Goal: Information Seeking & Learning: Understand process/instructions

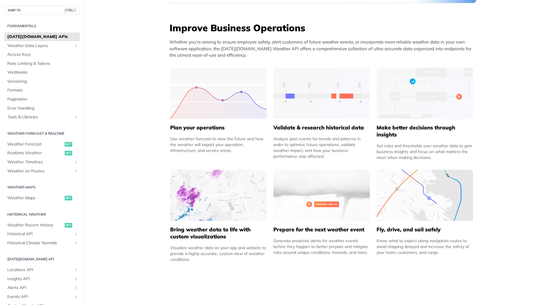
scroll to position [263, 0]
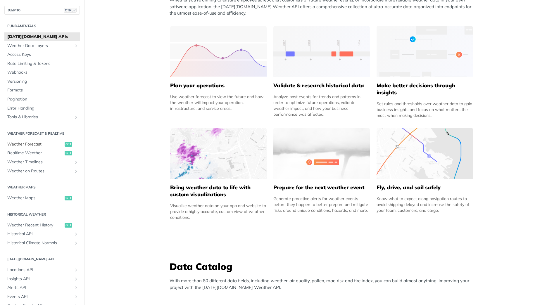
click at [22, 144] on span "Weather Forecast" at bounding box center [35, 144] width 56 height 6
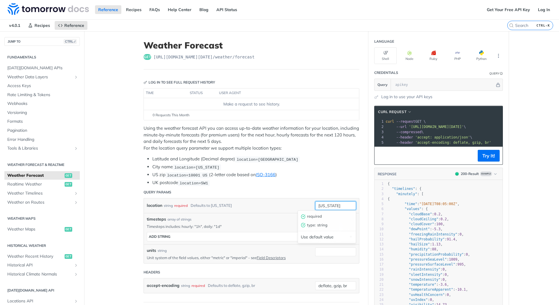
drag, startPoint x: 337, startPoint y: 205, endPoint x: 314, endPoint y: 205, distance: 22.2
click at [315, 205] on input "new york" at bounding box center [335, 205] width 41 height 9
click at [336, 169] on li "City name location=new york" at bounding box center [255, 167] width 207 height 7
click at [318, 205] on input "zwolle" at bounding box center [335, 205] width 41 height 9
drag, startPoint x: 331, startPoint y: 205, endPoint x: 302, endPoint y: 203, distance: 29.3
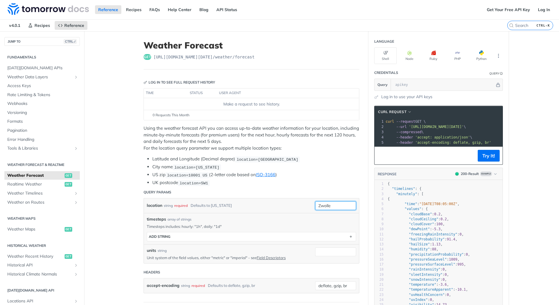
click at [302, 203] on div "location string required Defaults to new york Zwolle" at bounding box center [251, 205] width 209 height 9
type input "Netherlands, Zwolle"
click at [335, 173] on li "US zip location=10001 US (2-letter code based on ISO-3166 )" at bounding box center [255, 175] width 207 height 7
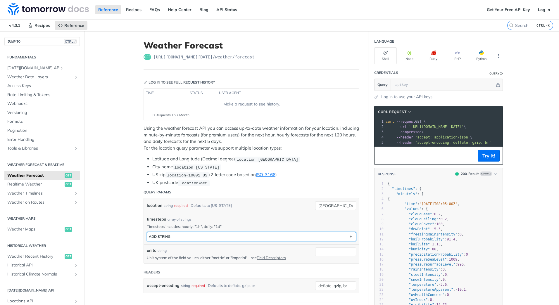
click at [257, 234] on button "ADD string" at bounding box center [251, 236] width 209 height 9
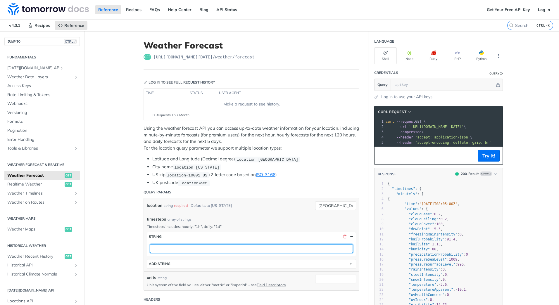
click at [171, 248] on input "text" at bounding box center [251, 248] width 203 height 9
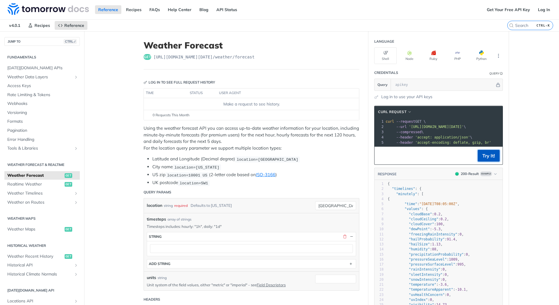
click at [483, 160] on button "Try It!" at bounding box center [488, 156] width 22 height 12
click at [236, 104] on div "Make a request to see history." at bounding box center [251, 104] width 210 height 6
click at [230, 116] on div "0 Requests This Month" at bounding box center [251, 115] width 209 height 5
click at [227, 94] on th "user agent" at bounding box center [282, 93] width 130 height 9
click at [190, 91] on th "status" at bounding box center [202, 93] width 29 height 9
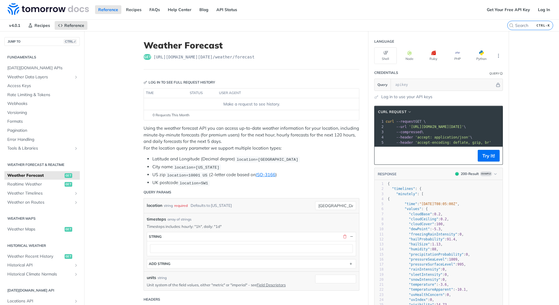
drag, startPoint x: 190, startPoint y: 91, endPoint x: 148, endPoint y: 93, distance: 41.5
click at [148, 93] on th "time" at bounding box center [166, 93] width 44 height 9
click at [541, 11] on link "Log In" at bounding box center [543, 9] width 18 height 9
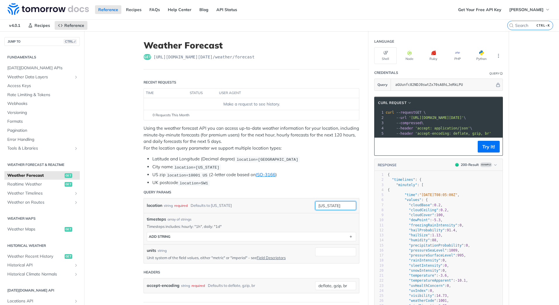
drag, startPoint x: 340, startPoint y: 206, endPoint x: 300, endPoint y: 206, distance: 40.6
click at [300, 206] on div "location string required Defaults to new york new york" at bounding box center [251, 205] width 209 height 9
click at [338, 206] on input "new york" at bounding box center [335, 205] width 41 height 9
drag, startPoint x: 338, startPoint y: 206, endPoint x: 300, endPoint y: 205, distance: 37.1
click at [300, 205] on div "location string required Defaults to new york new york" at bounding box center [251, 205] width 209 height 9
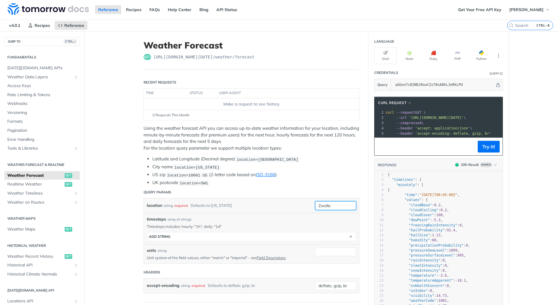
type input "Zwolle"
click at [299, 184] on li "UK postcode location=SW1" at bounding box center [255, 182] width 207 height 7
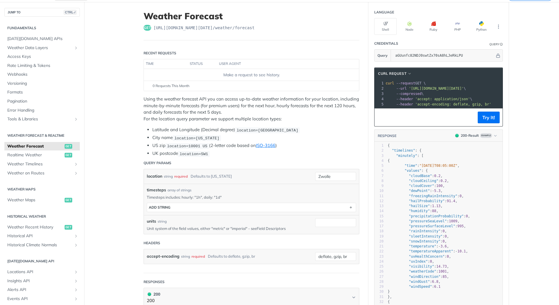
click at [265, 229] on link "Field Descriptors" at bounding box center [271, 228] width 29 height 5
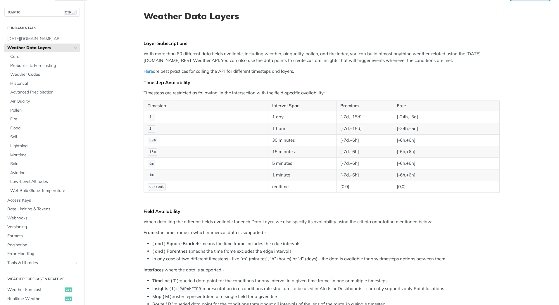
scroll to position [534, 0]
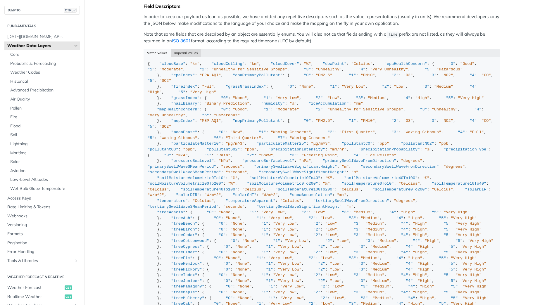
click at [184, 49] on button "Imperial Values" at bounding box center [186, 53] width 30 height 8
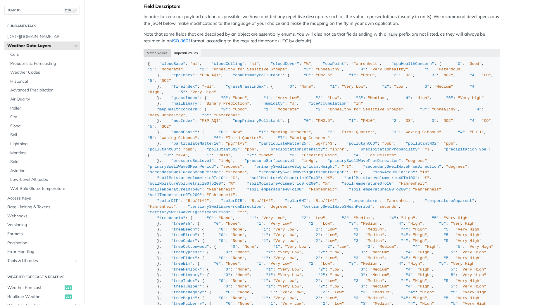
click at [152, 49] on button "Metric Values" at bounding box center [156, 53] width 27 height 8
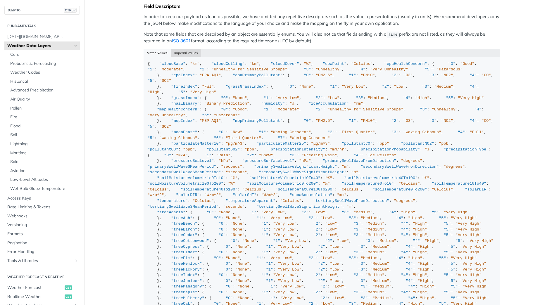
click at [181, 50] on button "Imperial Values" at bounding box center [186, 53] width 30 height 8
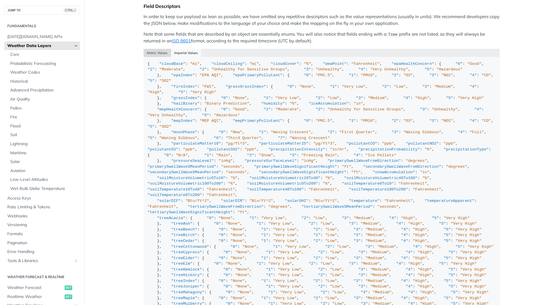
click at [155, 52] on button "Metric Values" at bounding box center [156, 53] width 27 height 8
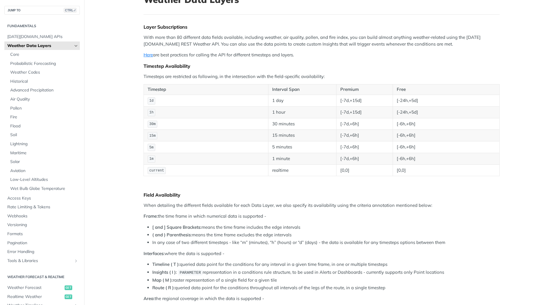
scroll to position [0, 0]
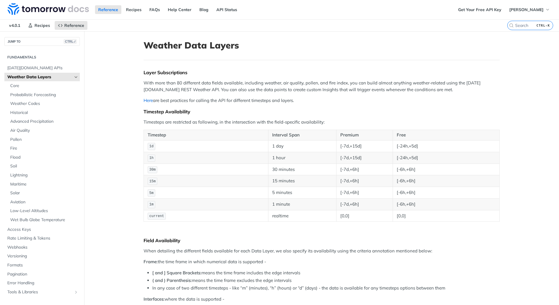
click at [145, 101] on link "Here" at bounding box center [147, 101] width 9 height 6
click at [29, 57] on h2 "Fundamentals" at bounding box center [41, 57] width 75 height 5
click at [36, 26] on span "Recipes" at bounding box center [41, 25] width 15 height 5
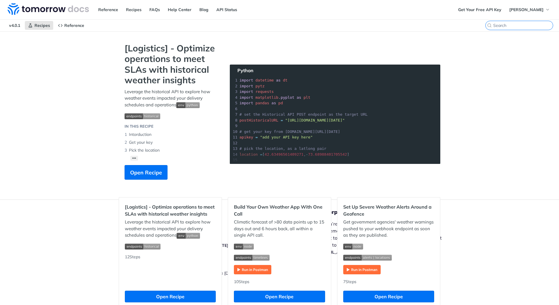
click at [516, 25] on input "search" at bounding box center [523, 25] width 60 height 5
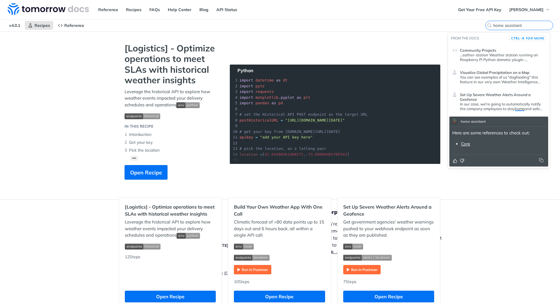
type input "home assistant"
click at [484, 74] on span "Visualize Global Precipitation on a Map" at bounding box center [495, 72] width 70 height 5
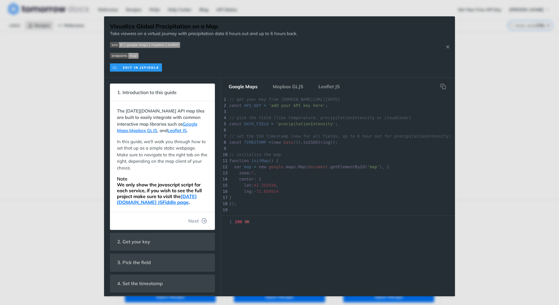
click at [277, 150] on pre "​" at bounding box center [365, 149] width 274 height 6
click at [293, 88] on button "Mapbox GLJS" at bounding box center [288, 87] width 40 height 12
click at [328, 87] on button "Leaflet JS" at bounding box center [329, 87] width 31 height 12
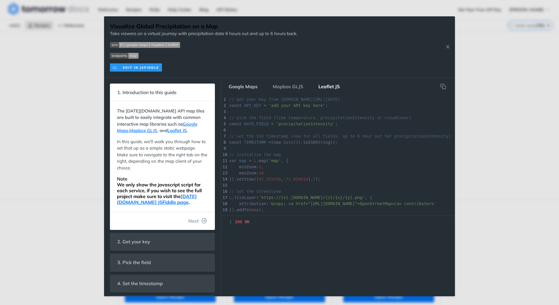
click at [244, 87] on button "Google Maps" at bounding box center [243, 87] width 38 height 12
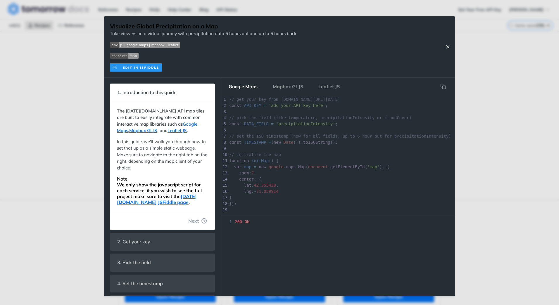
click at [446, 46] on icon "Close Recipe" at bounding box center [447, 46] width 5 height 5
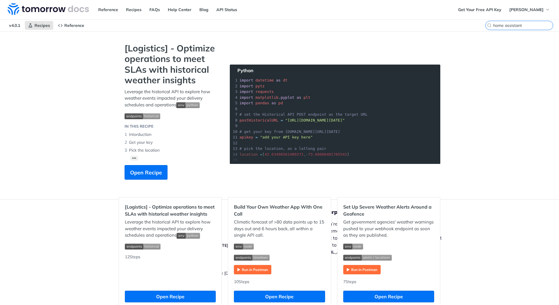
click at [524, 24] on input "home assistant" at bounding box center [523, 25] width 60 height 5
click at [522, 24] on input "home assistant" at bounding box center [523, 25] width 60 height 5
click at [542, 24] on kbd "CTRL-K" at bounding box center [543, 26] width 16 height 6
click at [542, 24] on input "home assistant" at bounding box center [523, 25] width 60 height 5
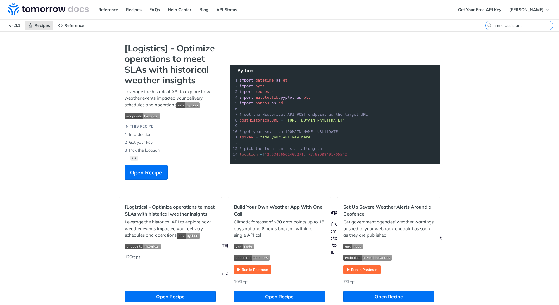
drag, startPoint x: 511, startPoint y: 26, endPoint x: 498, endPoint y: 27, distance: 12.9
click at [509, 27] on input "home assistant" at bounding box center [523, 25] width 60 height 5
click at [493, 27] on input "home assistant" at bounding box center [523, 25] width 60 height 5
click at [272, 55] on section "[Logistics] - Optimize operations to meet SLAs with historical weather insights…" at bounding box center [279, 117] width 321 height 148
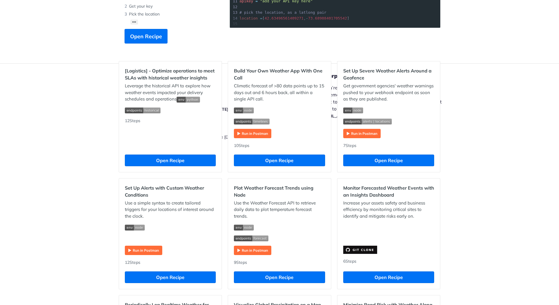
scroll to position [146, 0]
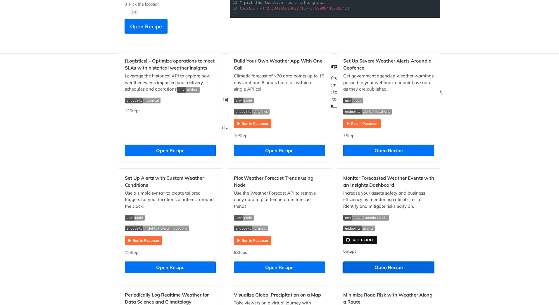
click at [381, 265] on button "Open Recipe" at bounding box center [388, 268] width 91 height 12
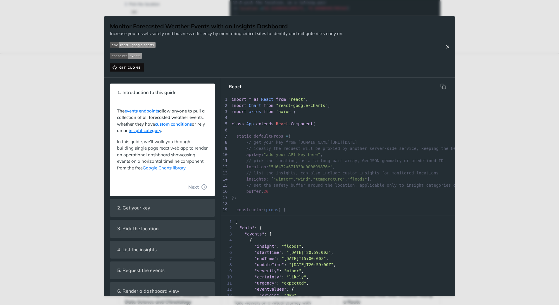
click at [448, 46] on icon "Close Recipe" at bounding box center [447, 46] width 5 height 5
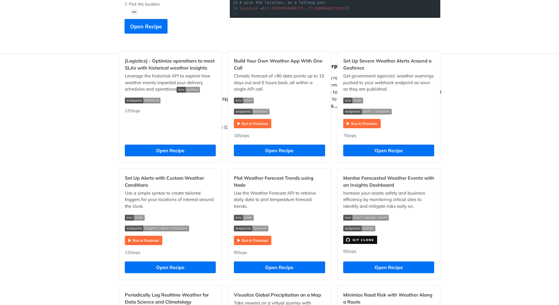
click at [251, 243] on img "Expand image" at bounding box center [252, 240] width 37 height 9
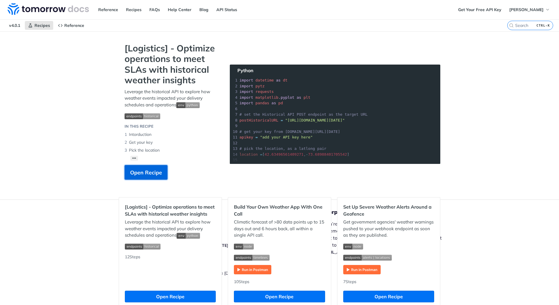
click at [152, 172] on span "Open Recipe" at bounding box center [146, 173] width 32 height 8
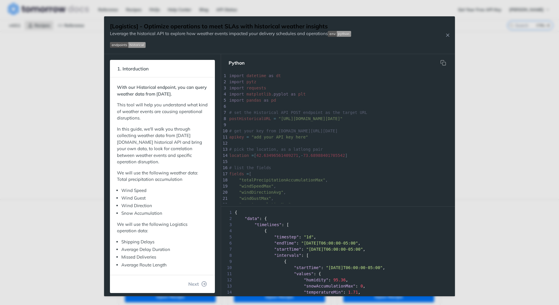
click at [119, 46] on img "Expand image" at bounding box center [128, 45] width 36 height 6
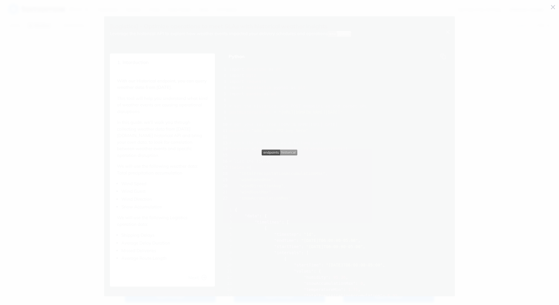
click at [287, 153] on img "Collapse image" at bounding box center [280, 153] width 36 height 6
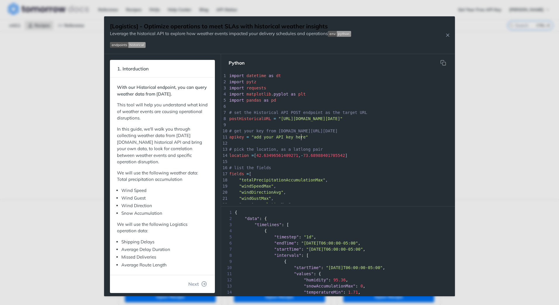
click at [300, 139] on span ""add your API key here"" at bounding box center [279, 137] width 57 height 5
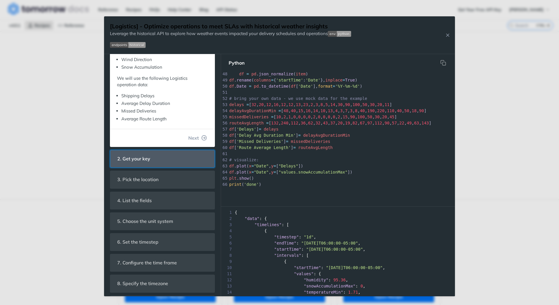
click at [146, 163] on span "2. Get your key" at bounding box center [133, 158] width 41 height 11
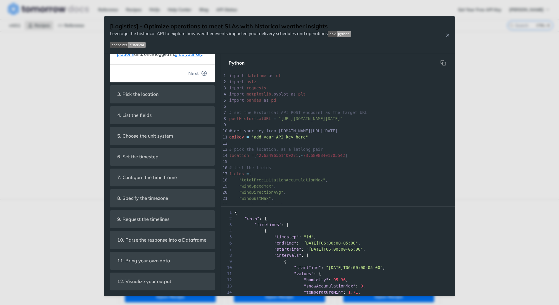
click at [196, 68] on button "Next" at bounding box center [198, 74] width 28 height 12
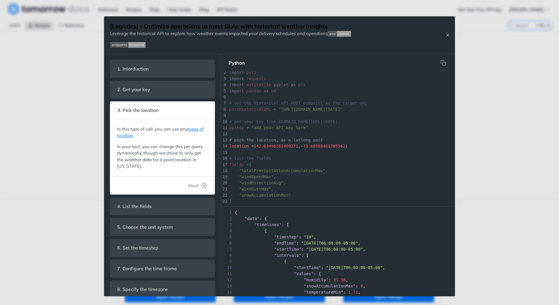
click at [271, 146] on span "42.63496561409271" at bounding box center [277, 146] width 42 height 5
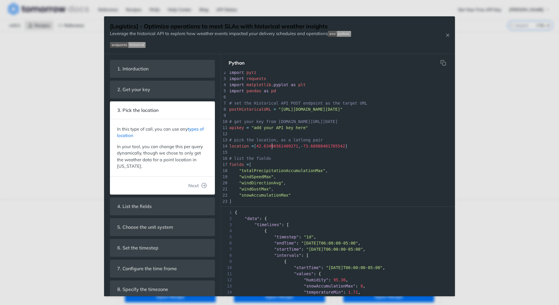
click at [124, 135] on link "types of location" at bounding box center [160, 132] width 87 height 12
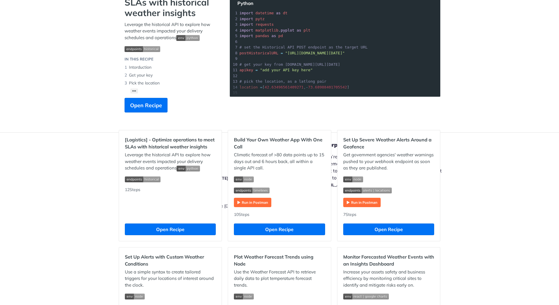
scroll to position [205, 0]
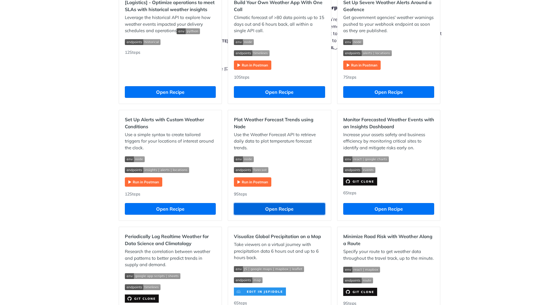
click at [270, 207] on button "Open Recipe" at bounding box center [279, 209] width 91 height 12
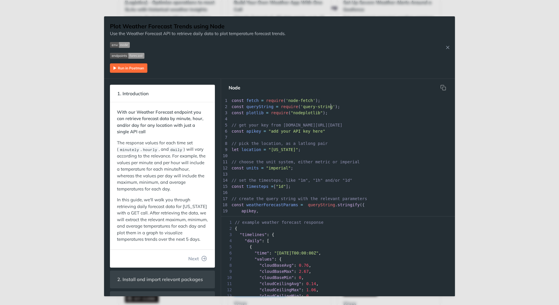
scroll to position [2, 0]
click at [336, 106] on pre "const queryString = require ( 'query-string' );" at bounding box center [342, 107] width 224 height 6
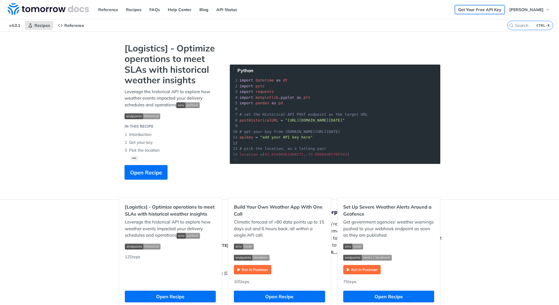
click at [485, 9] on link "Get Your Free API Key" at bounding box center [480, 9] width 50 height 9
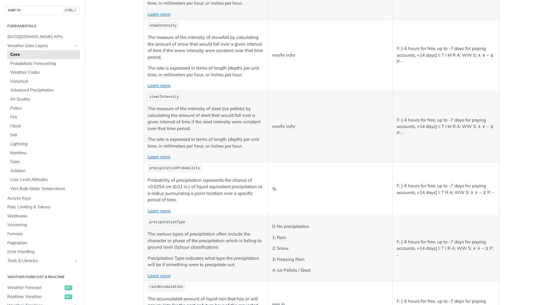
scroll to position [1344, 0]
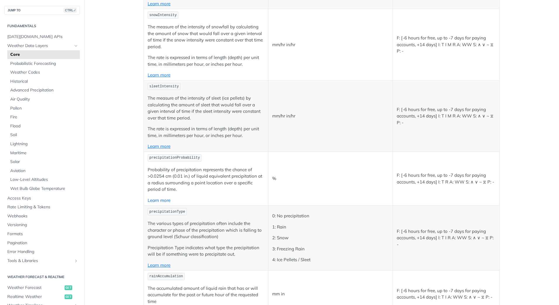
click at [156, 201] on link "Learn more" at bounding box center [159, 201] width 23 height 6
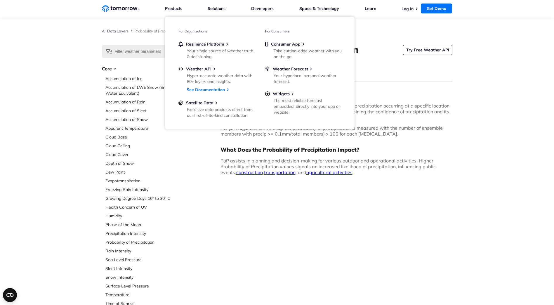
click at [130, 8] on icon "Weather Intelligence Solutions" at bounding box center [121, 8] width 38 height 7
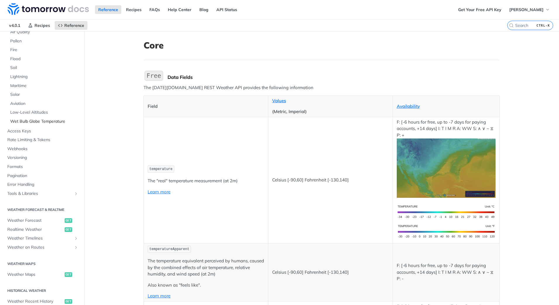
scroll to position [117, 0]
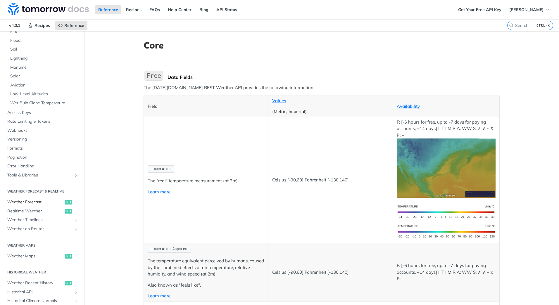
click at [31, 202] on span "Weather Forecast" at bounding box center [35, 202] width 56 height 6
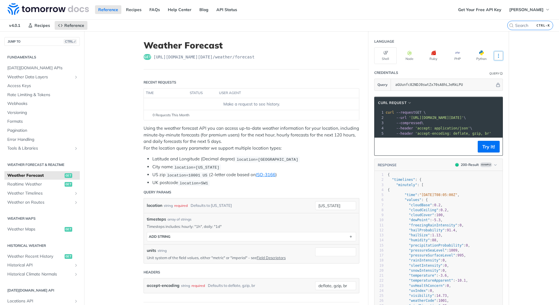
click at [496, 55] on icon "More ellipsis" at bounding box center [498, 55] width 5 height 5
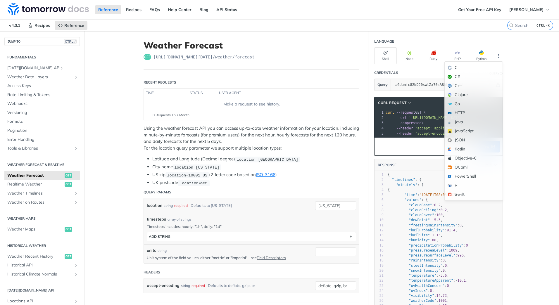
click at [459, 137] on div "JSON" at bounding box center [473, 140] width 58 height 9
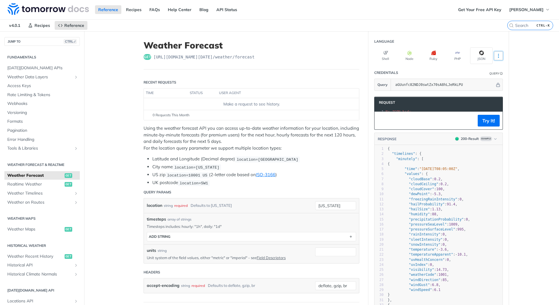
click at [496, 55] on icon "More ellipsis" at bounding box center [498, 55] width 5 height 5
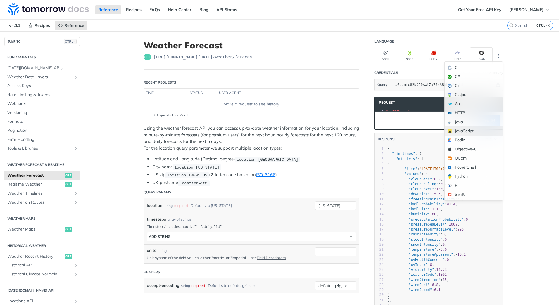
click at [474, 132] on div "JavaScript" at bounding box center [473, 131] width 58 height 9
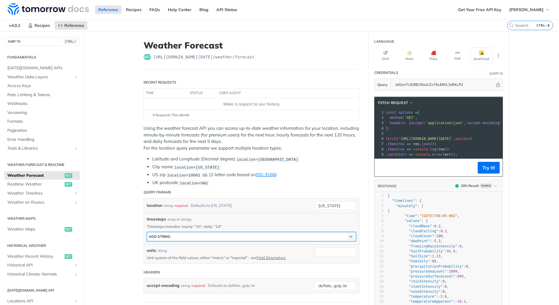
click at [348, 236] on icon "button" at bounding box center [350, 236] width 6 height 6
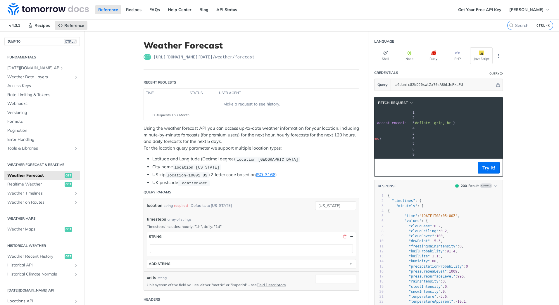
scroll to position [0, 138]
click at [349, 235] on button "button" at bounding box center [351, 236] width 5 height 5
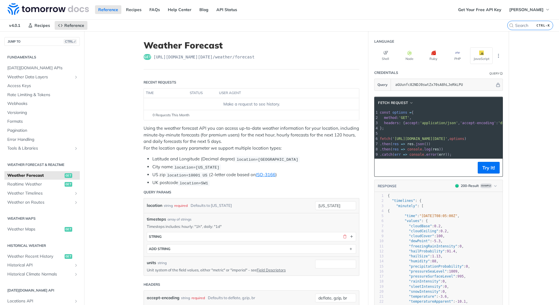
scroll to position [0, 0]
click at [342, 236] on button "button" at bounding box center [344, 236] width 5 height 5
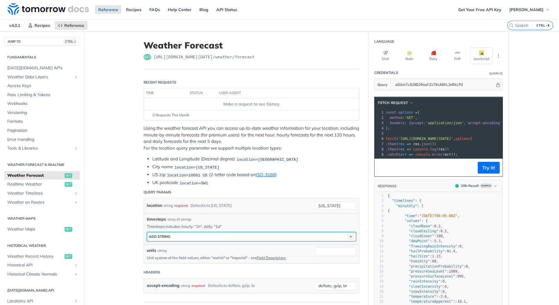
click at [347, 236] on icon "button" at bounding box center [350, 236] width 6 height 6
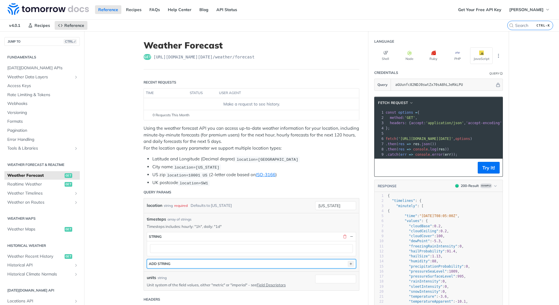
click at [348, 266] on icon "button" at bounding box center [350, 264] width 6 height 6
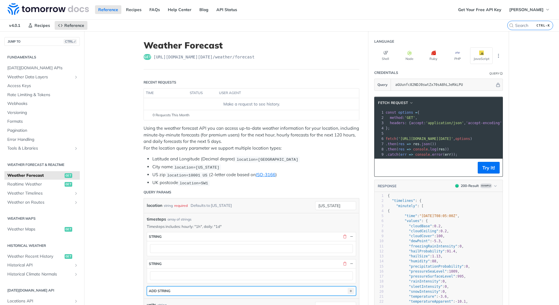
click at [348, 290] on icon "button" at bounding box center [350, 291] width 6 height 6
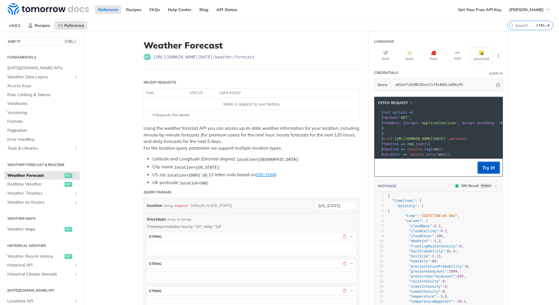
click at [487, 173] on button "Try It!" at bounding box center [488, 168] width 22 height 12
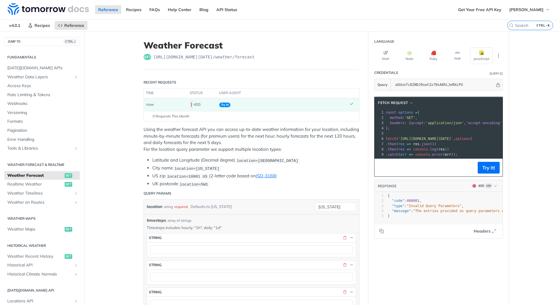
drag, startPoint x: 433, startPoint y: 124, endPoint x: 441, endPoint y: 124, distance: 7.9
click at [434, 124] on span "'application/json'" at bounding box center [444, 123] width 38 height 4
click at [475, 123] on span "'accept-encoding'" at bounding box center [484, 123] width 36 height 4
click at [342, 237] on button "button" at bounding box center [344, 237] width 5 height 5
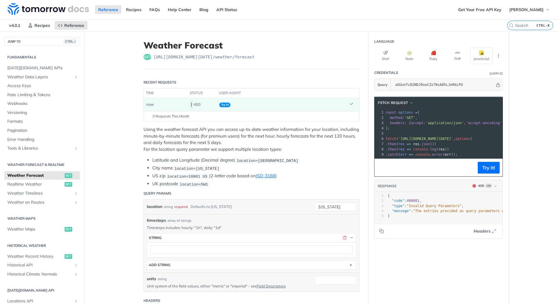
click at [342, 237] on button "button" at bounding box center [344, 237] width 5 height 5
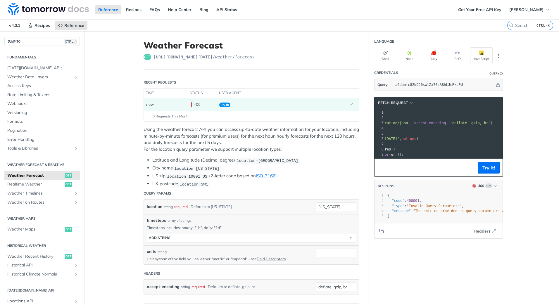
drag, startPoint x: 445, startPoint y: 140, endPoint x: 464, endPoint y: 141, distance: 19.0
click at [399, 141] on span "'[URL][DOMAIN_NAME][DATE]'" at bounding box center [371, 139] width 55 height 4
click at [399, 138] on span "'[URL][DOMAIN_NAME][DATE]'" at bounding box center [371, 139] width 55 height 4
drag, startPoint x: 331, startPoint y: 209, endPoint x: 302, endPoint y: 207, distance: 29.3
click at [302, 207] on div "location string required Defaults to [US_STATE] [US_STATE] required type : stri…" at bounding box center [251, 207] width 209 height 9
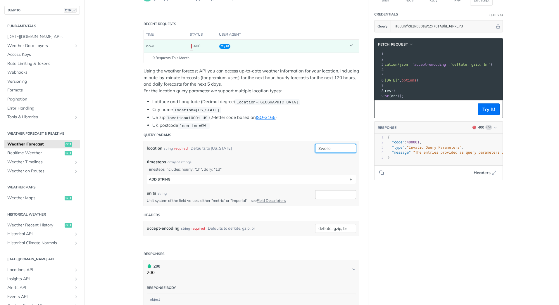
type input "Zwolle"
click at [323, 194] on input "units" at bounding box center [335, 194] width 41 height 9
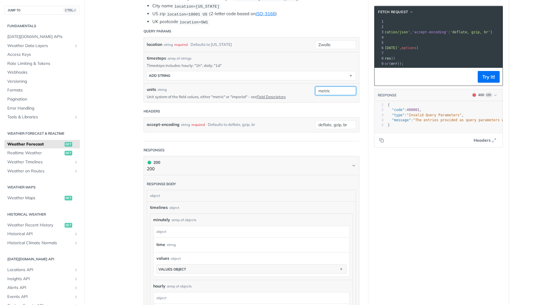
scroll to position [175, 0]
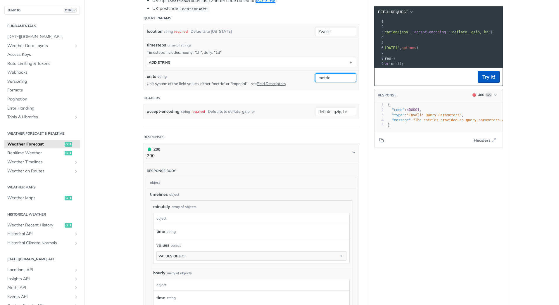
type input "metric"
click at [485, 81] on button "Try It!" at bounding box center [488, 77] width 22 height 12
click at [493, 143] on icon "button" at bounding box center [494, 140] width 5 height 5
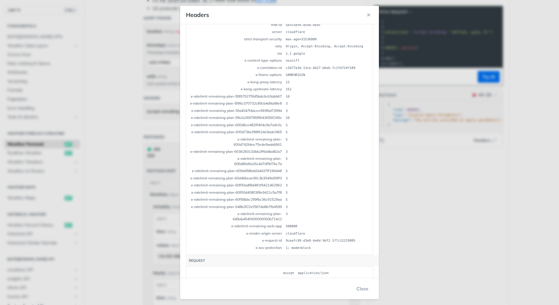
scroll to position [131, 0]
click at [364, 289] on button "Close" at bounding box center [362, 289] width 21 height 12
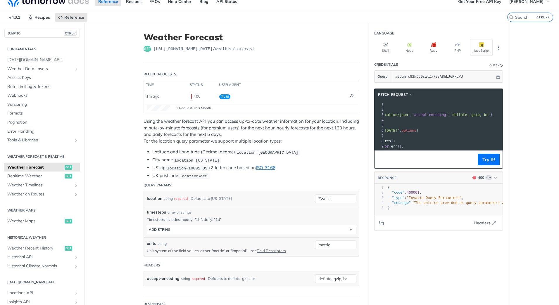
scroll to position [0, 0]
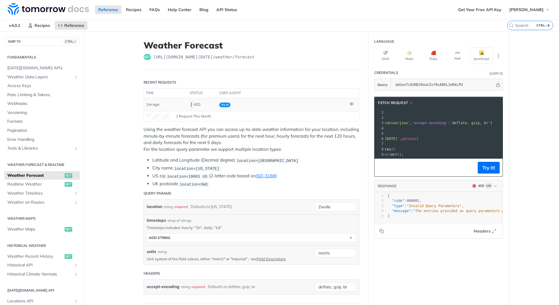
click at [190, 104] on code at bounding box center [191, 104] width 3 height 9
click at [195, 104] on div "400" at bounding box center [202, 105] width 25 height 10
click at [300, 107] on td "Try It!" at bounding box center [282, 104] width 130 height 13
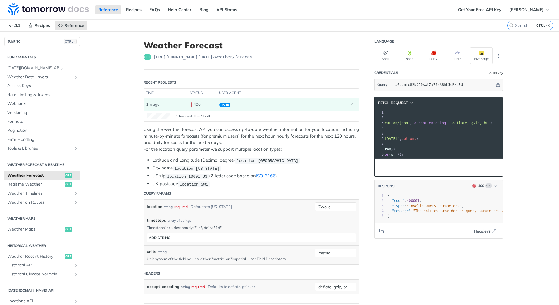
click at [300, 106] on td "Try It!" at bounding box center [282, 104] width 130 height 13
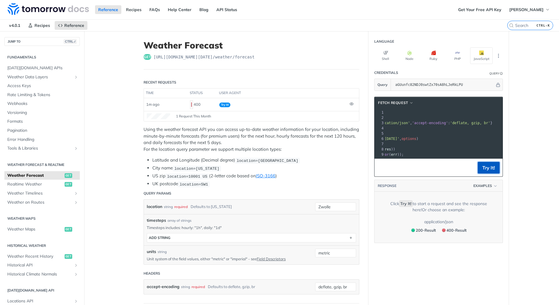
click at [486, 172] on button "Try It!" at bounding box center [488, 168] width 22 height 12
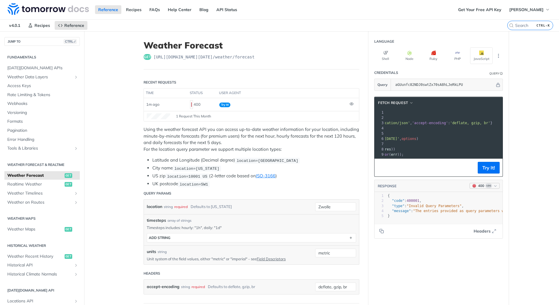
click at [493, 188] on icon "button" at bounding box center [495, 186] width 4 height 4
click at [443, 223] on div "400 - Result" at bounding box center [453, 223] width 20 height 6
click at [483, 188] on span "Example" at bounding box center [486, 186] width 12 height 5
click at [451, 211] on div "200 - Result" at bounding box center [453, 213] width 20 height 6
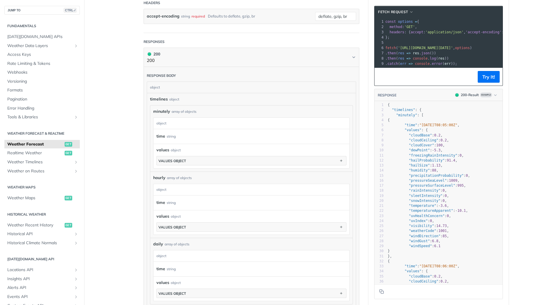
scroll to position [292, 0]
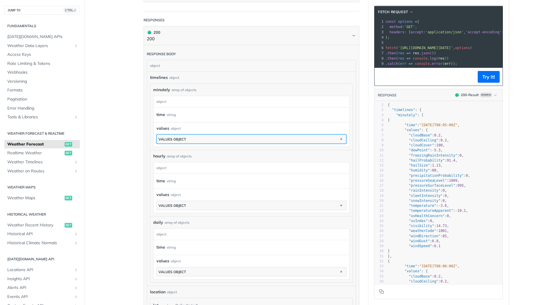
click at [197, 138] on button "values object" at bounding box center [251, 139] width 189 height 9
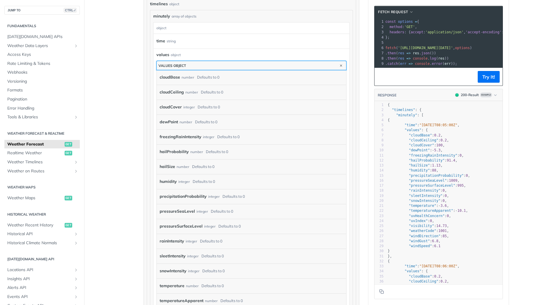
scroll to position [380, 0]
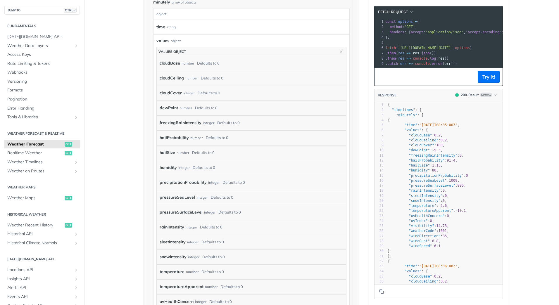
click at [195, 183] on label "precipitationProbability" at bounding box center [183, 182] width 47 height 8
click at [191, 181] on label "precipitationProbability" at bounding box center [183, 182] width 47 height 8
click at [183, 181] on label "precipitationProbability" at bounding box center [183, 182] width 47 height 8
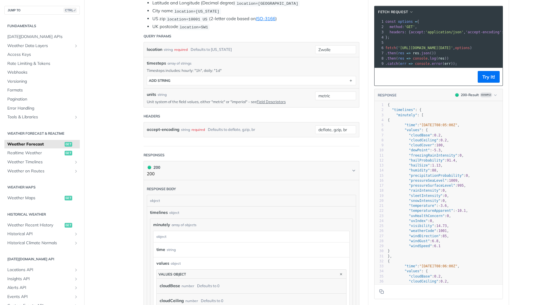
scroll to position [29, 0]
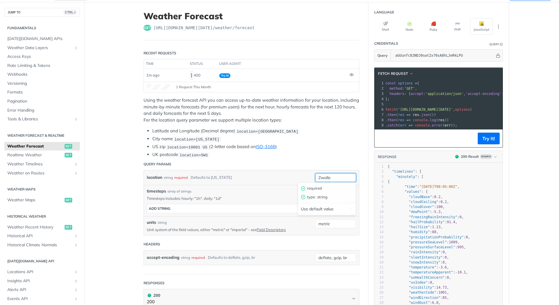
drag, startPoint x: 333, startPoint y: 174, endPoint x: 295, endPoint y: 175, distance: 38.0
click at [295, 175] on div "location string required Defaults to [US_STATE] Zwolle required type : string U…" at bounding box center [251, 177] width 209 height 9
type input "[GEOGRAPHIC_DATA]"
click at [486, 143] on button "Try It!" at bounding box center [488, 139] width 22 height 12
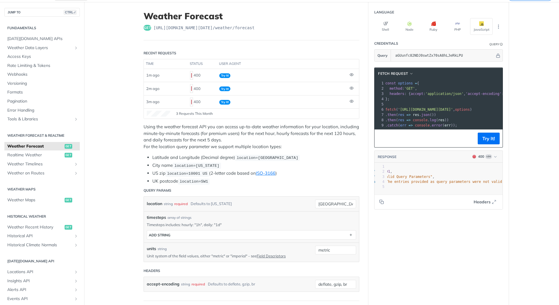
scroll to position [0, 37]
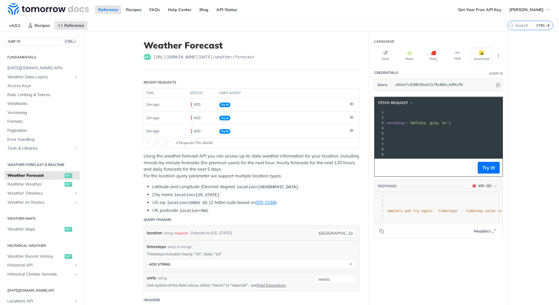
drag, startPoint x: 440, startPoint y: 139, endPoint x: 435, endPoint y: 139, distance: 4.4
click at [358, 140] on span "'[URL][DOMAIN_NAME][DATE]'" at bounding box center [330, 139] width 55 height 4
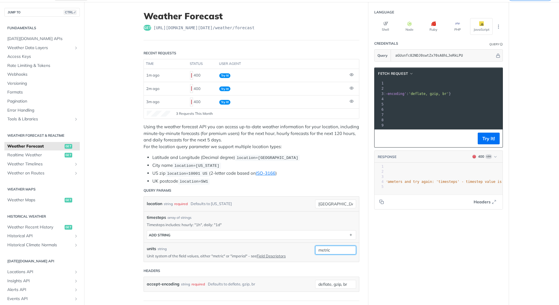
drag, startPoint x: 333, startPoint y: 250, endPoint x: 301, endPoint y: 251, distance: 32.4
click at [301, 251] on div "units string Unit system of the field values, either "metric" or "imperial" - s…" at bounding box center [251, 252] width 209 height 13
click at [269, 256] on link "Field Descriptors" at bounding box center [271, 256] width 29 height 5
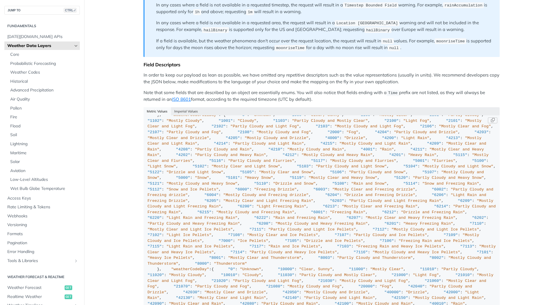
scroll to position [351, 0]
drag, startPoint x: 154, startPoint y: 203, endPoint x: 224, endPoint y: 204, distance: 70.1
click at [224, 204] on div "{ "cloudBase" : "km" , "cloudCeiling" : "km" , "cloudCover" : "%" , "dewPoint" …" at bounding box center [322, 175] width 348 height 812
copy div ""precipitationProbability" : "%" ,"
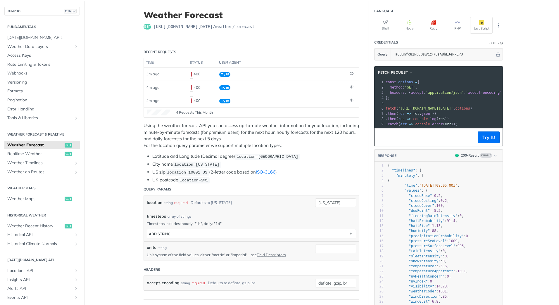
scroll to position [58, 0]
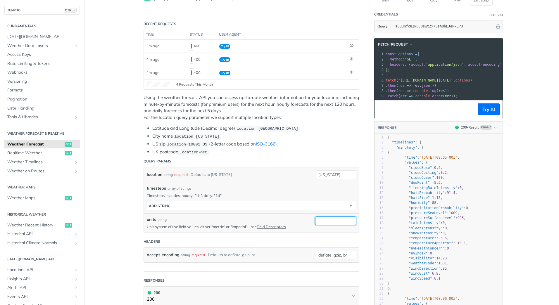
click at [332, 222] on input "units" at bounding box center [335, 221] width 41 height 9
paste input ""precipitationProbability": "%","
type input ""precipitationProbability": "%","
click at [486, 112] on button "Try It!" at bounding box center [488, 109] width 22 height 12
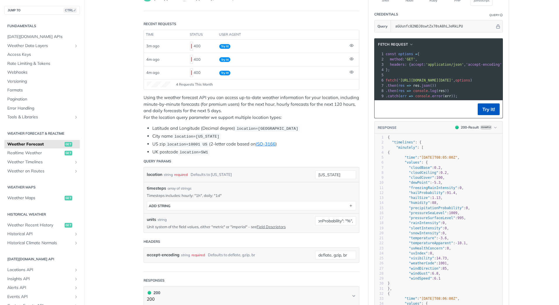
scroll to position [0, 0]
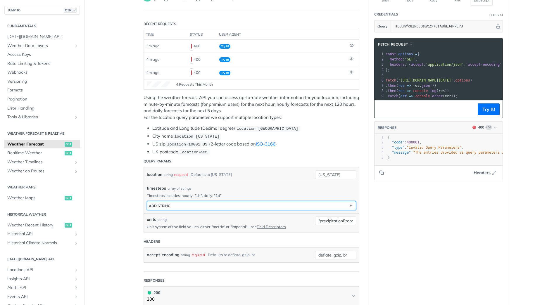
click at [332, 206] on button "ADD string" at bounding box center [251, 205] width 209 height 9
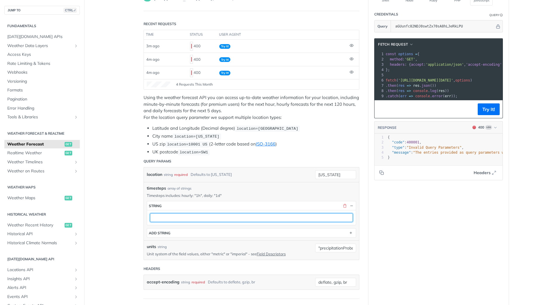
click at [212, 217] on input "text" at bounding box center [251, 217] width 203 height 9
type input "hourly"
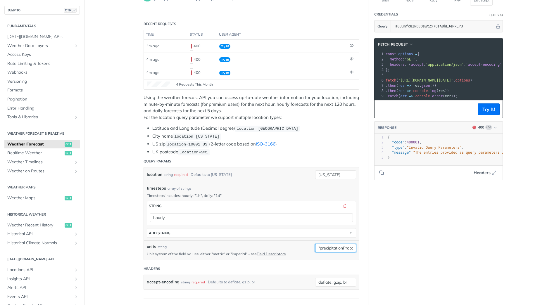
click at [328, 247] on input ""precipitationProbability": "%"," at bounding box center [335, 248] width 41 height 9
drag, startPoint x: 315, startPoint y: 247, endPoint x: 382, endPoint y: 247, distance: 66.9
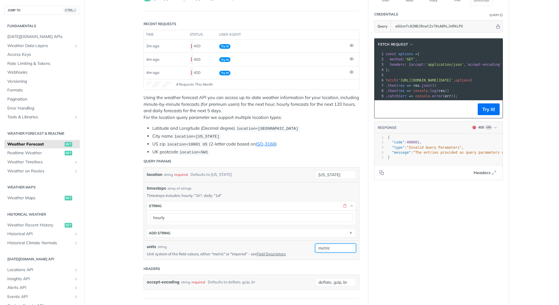
type input "metric"
click at [487, 115] on button "Try It!" at bounding box center [488, 109] width 22 height 12
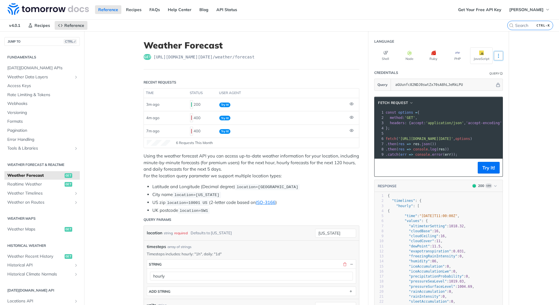
click at [496, 58] on button "More Languages" at bounding box center [498, 55] width 9 height 9
